Goal: Transaction & Acquisition: Download file/media

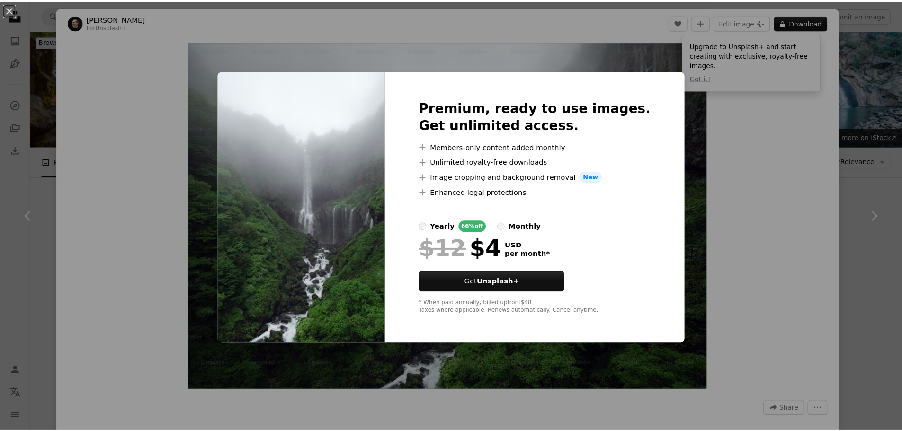
scroll to position [7261, 0]
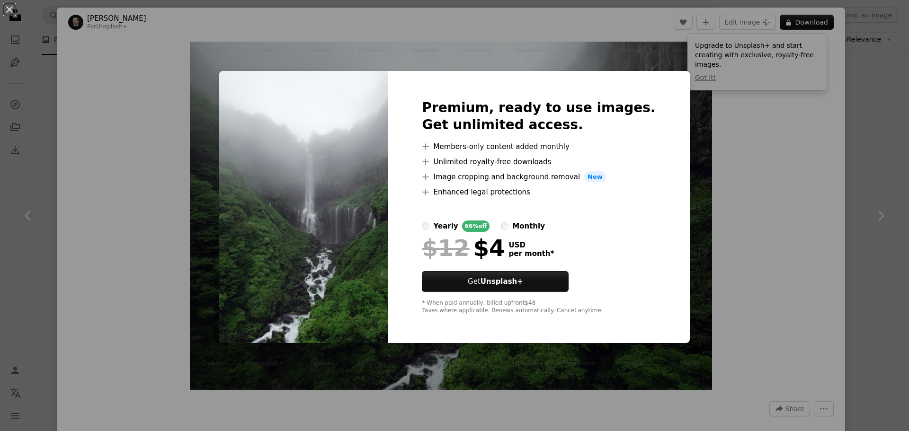
click at [690, 182] on div "An X shape Premium, ready to use images. Get unlimited access. A plus sign Memb…" at bounding box center [454, 215] width 909 height 431
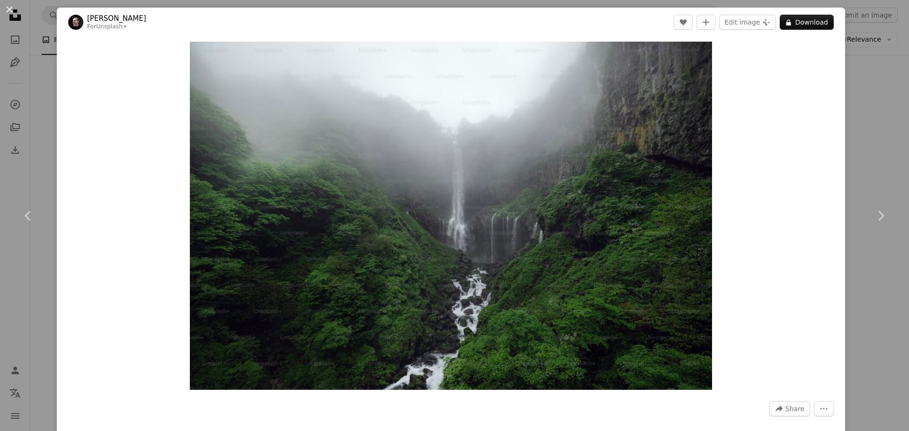
click at [11, 10] on button "An X shape" at bounding box center [9, 9] width 11 height 11
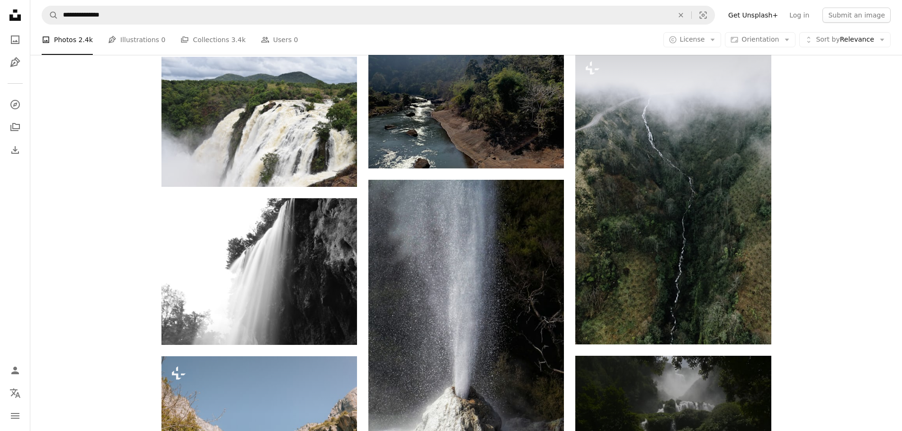
scroll to position [10717, 0]
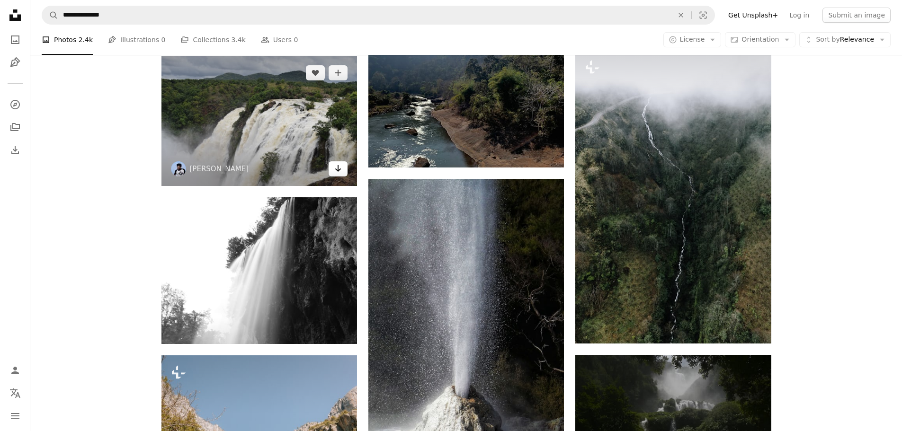
click at [331, 171] on link "Arrow pointing down" at bounding box center [338, 168] width 19 height 15
